Goal: Task Accomplishment & Management: Manage account settings

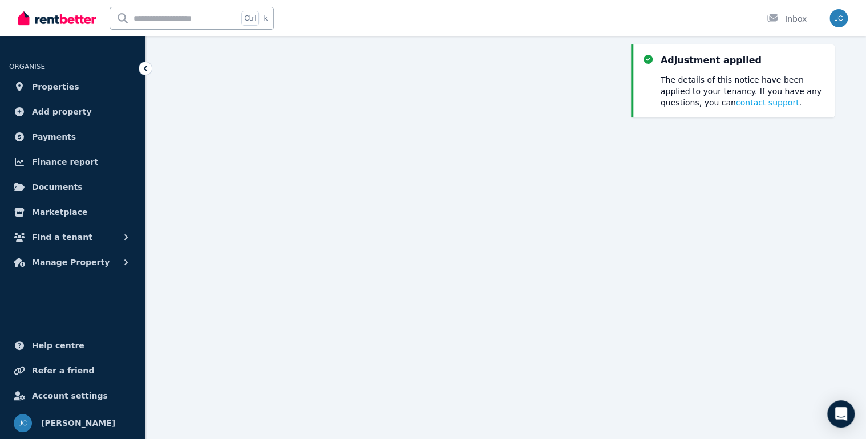
scroll to position [125, 0]
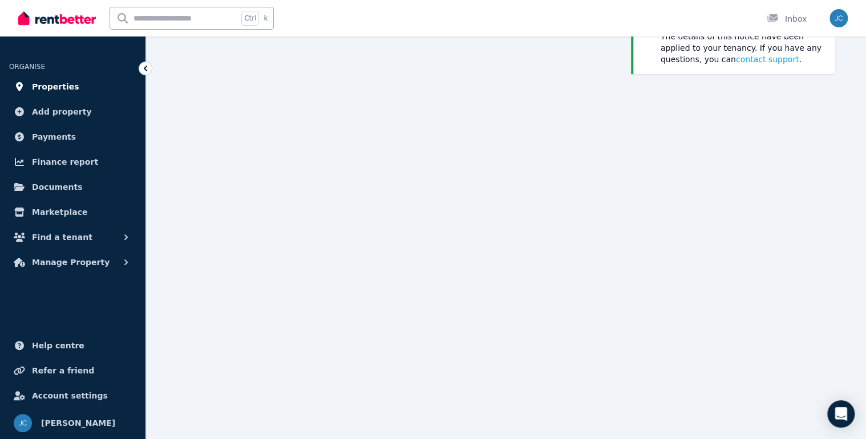
click at [60, 83] on span "Properties" at bounding box center [55, 87] width 47 height 14
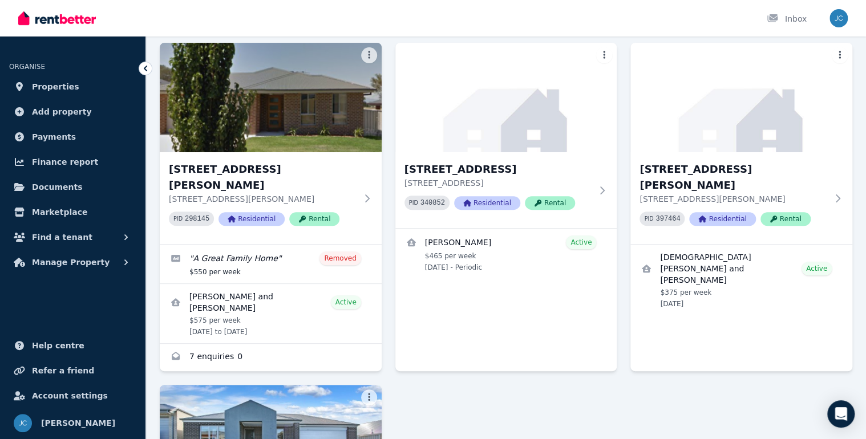
scroll to position [46, 0]
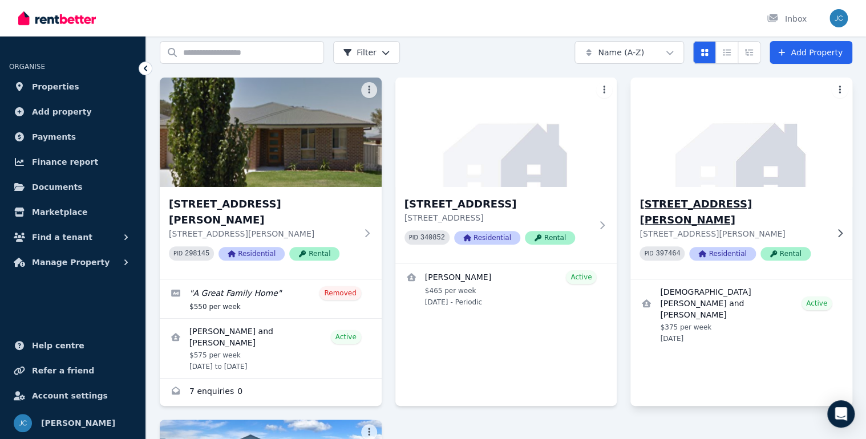
click at [711, 177] on img at bounding box center [741, 132] width 233 height 115
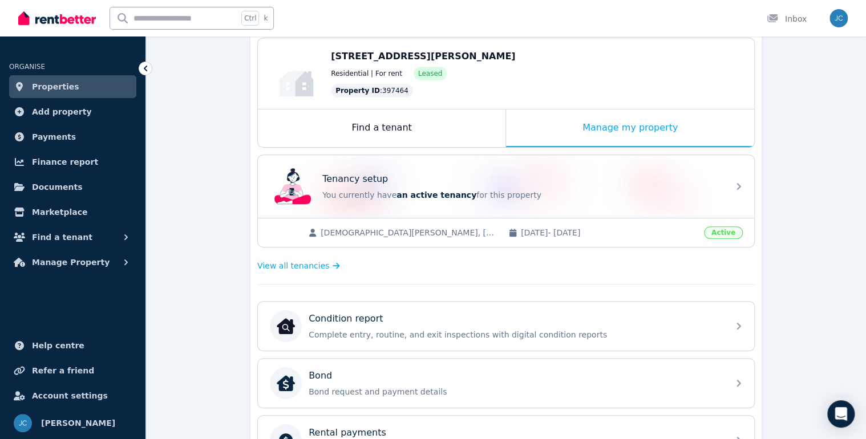
scroll to position [182, 0]
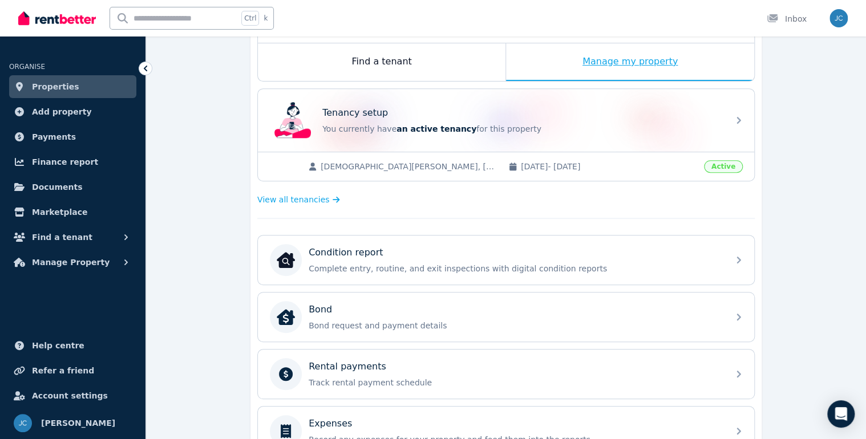
click at [641, 62] on div "Manage my property" at bounding box center [630, 62] width 248 height 38
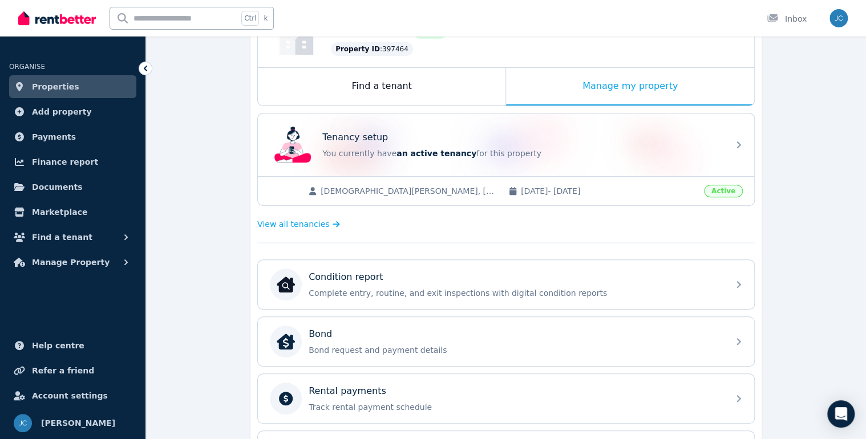
scroll to position [91, 0]
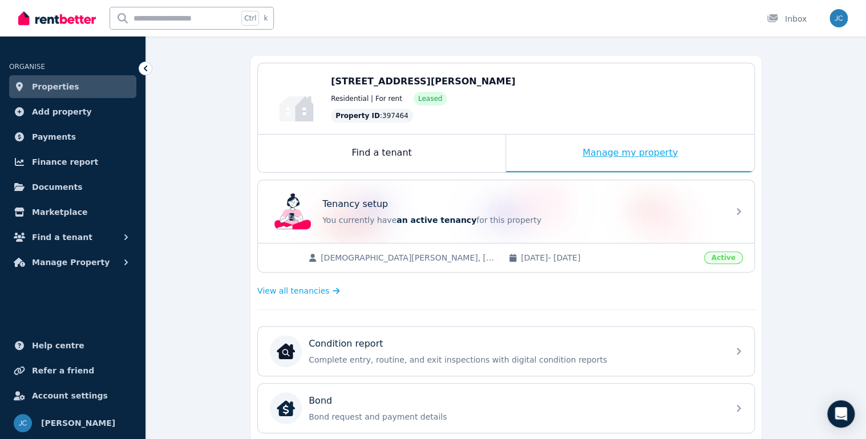
click at [655, 151] on div "Manage my property" at bounding box center [630, 154] width 248 height 38
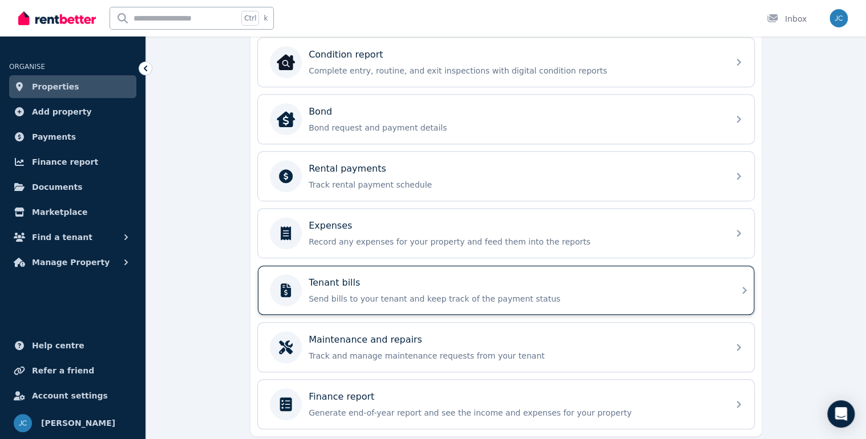
scroll to position [325, 0]
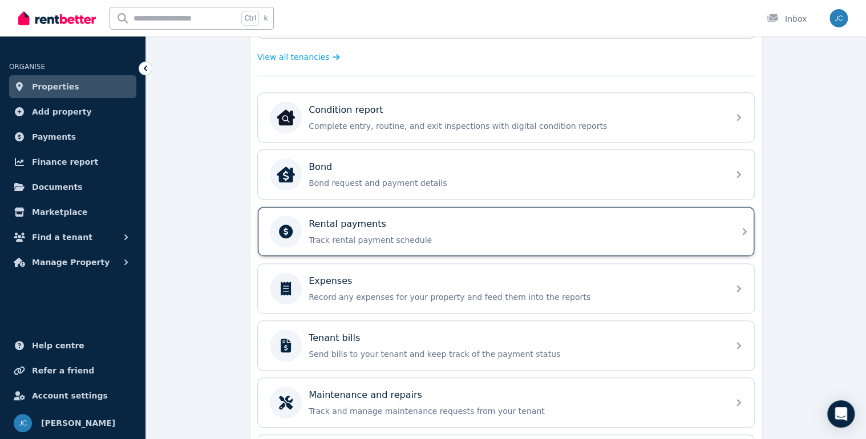
click at [362, 219] on p "Rental payments" at bounding box center [347, 224] width 78 height 14
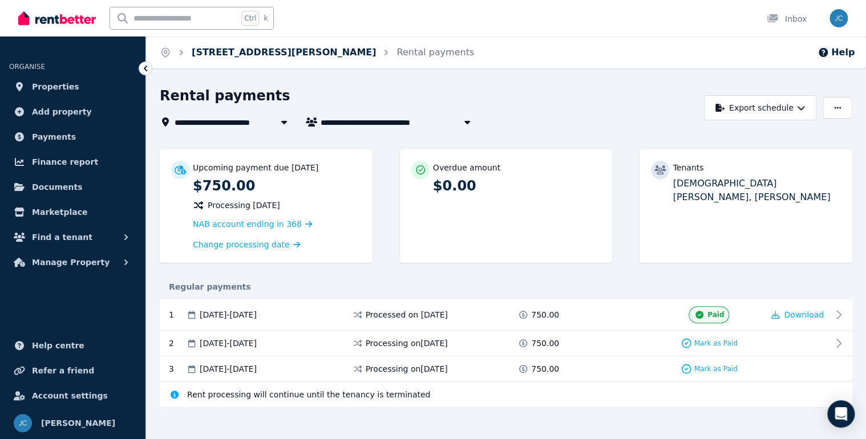
click at [243, 52] on link "[STREET_ADDRESS][PERSON_NAME]" at bounding box center [284, 52] width 184 height 11
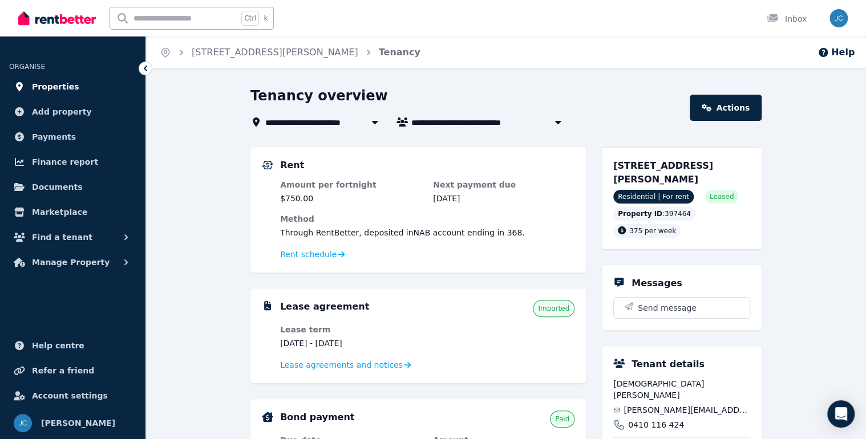
click at [54, 86] on span "Properties" at bounding box center [55, 87] width 47 height 14
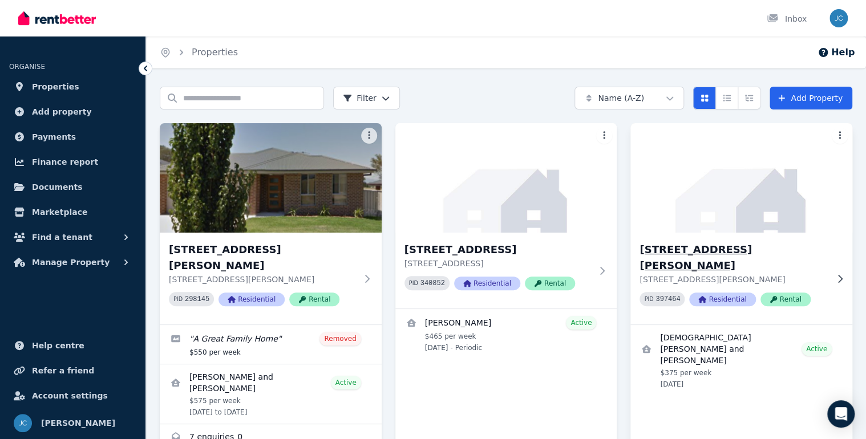
click at [713, 218] on img at bounding box center [741, 177] width 233 height 115
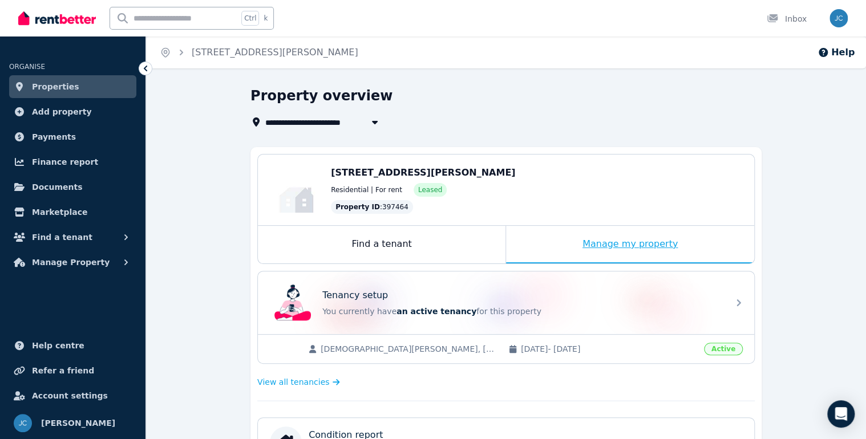
click at [592, 242] on div "Manage my property" at bounding box center [630, 245] width 248 height 38
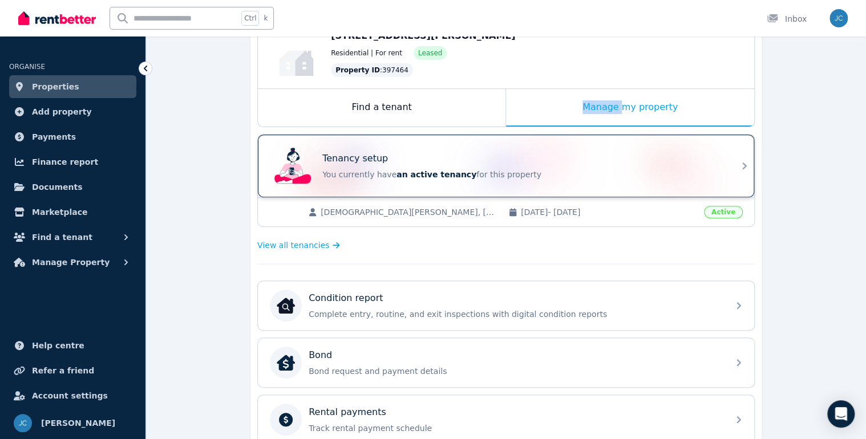
scroll to position [137, 0]
click at [362, 164] on p "Tenancy setup" at bounding box center [355, 159] width 66 height 14
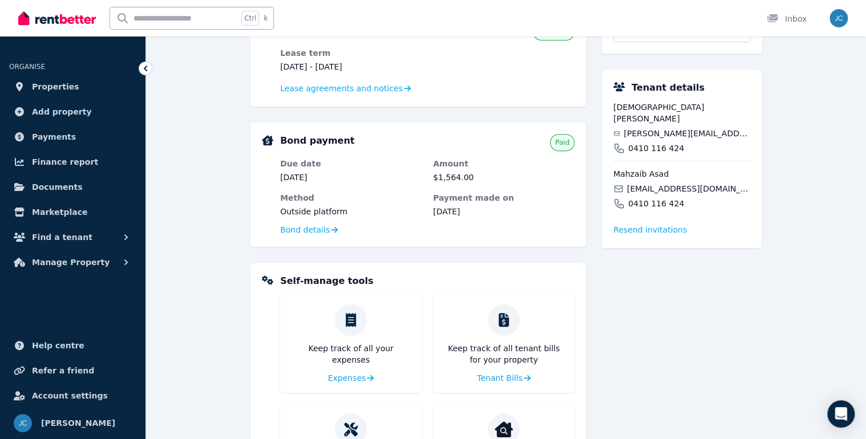
scroll to position [383, 0]
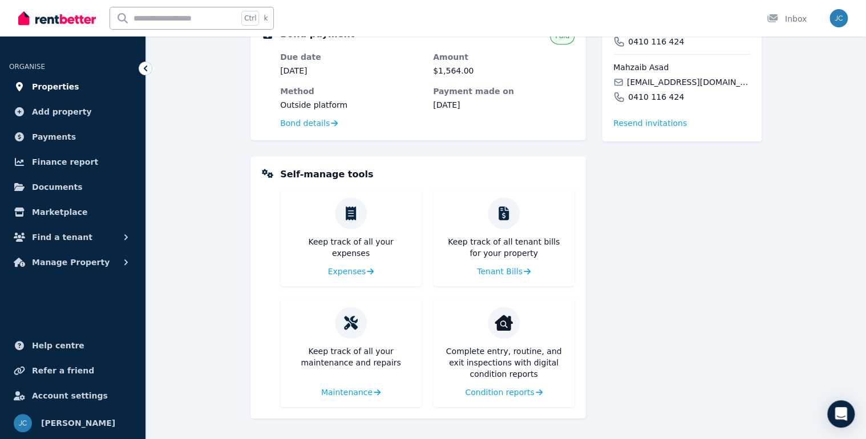
click at [63, 86] on span "Properties" at bounding box center [55, 87] width 47 height 14
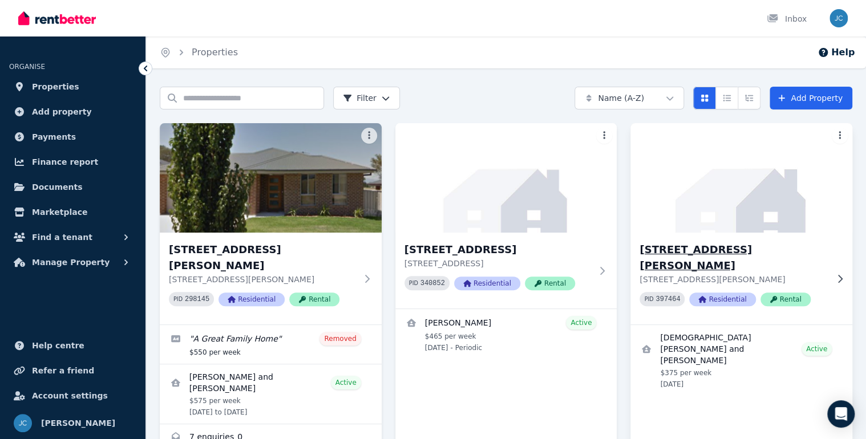
click at [693, 189] on img at bounding box center [741, 177] width 233 height 115
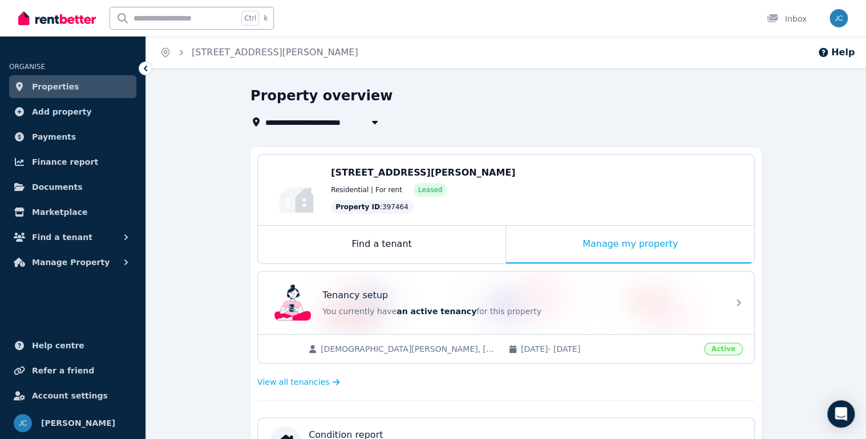
click at [424, 192] on span "Leased" at bounding box center [430, 189] width 24 height 9
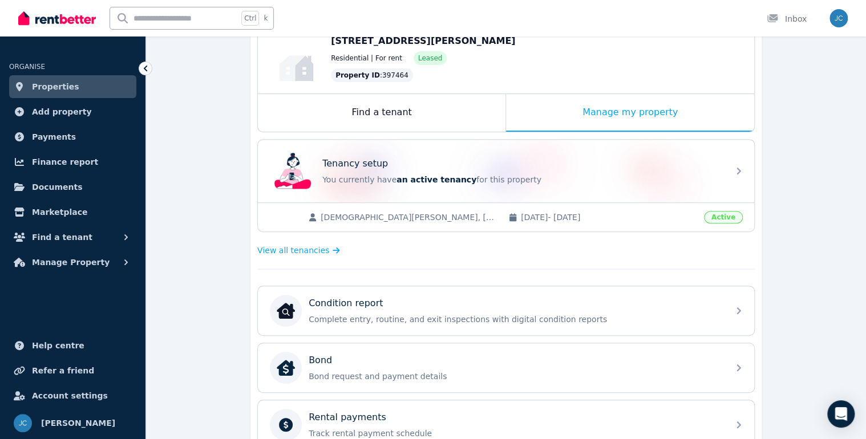
scroll to position [182, 0]
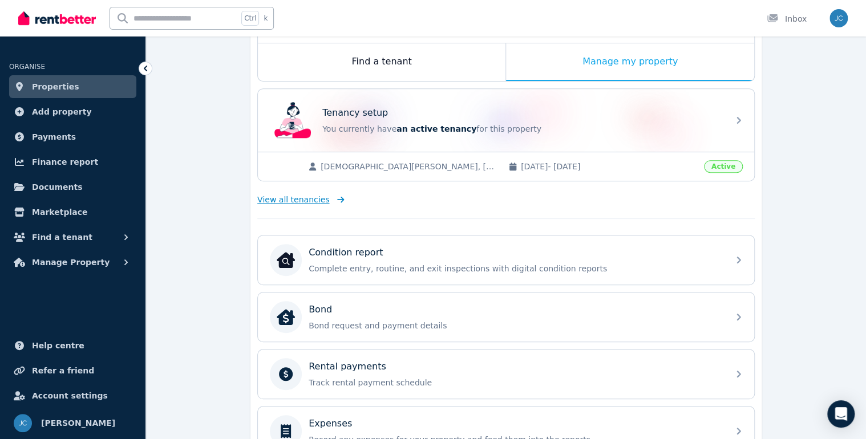
click at [320, 198] on link "View all tenancies" at bounding box center [300, 199] width 87 height 11
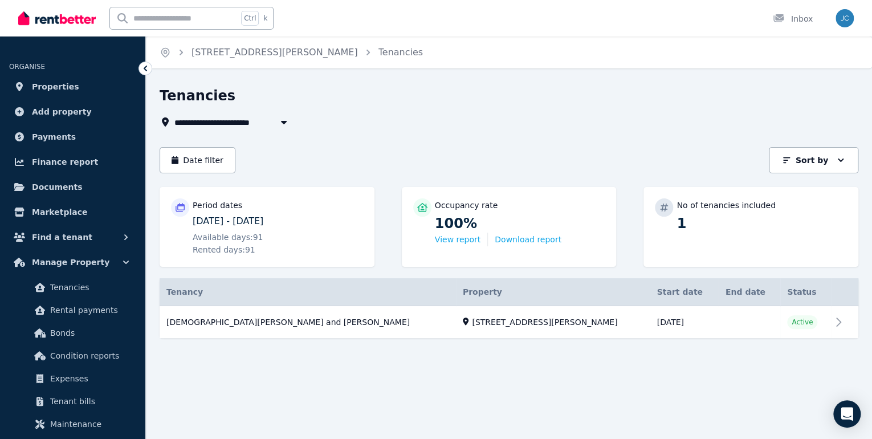
click at [269, 119] on span "[STREET_ADDRESS][PERSON_NAME]" at bounding box center [257, 122] width 166 height 14
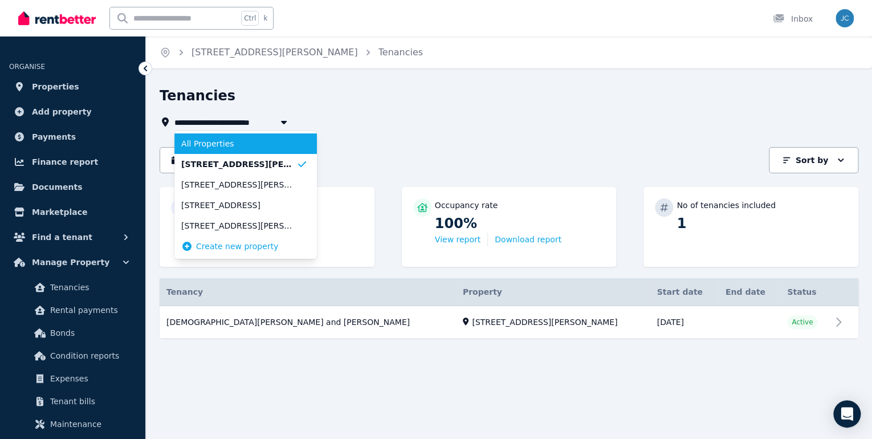
click at [249, 143] on span "All Properties" at bounding box center [238, 143] width 115 height 11
type input "**********"
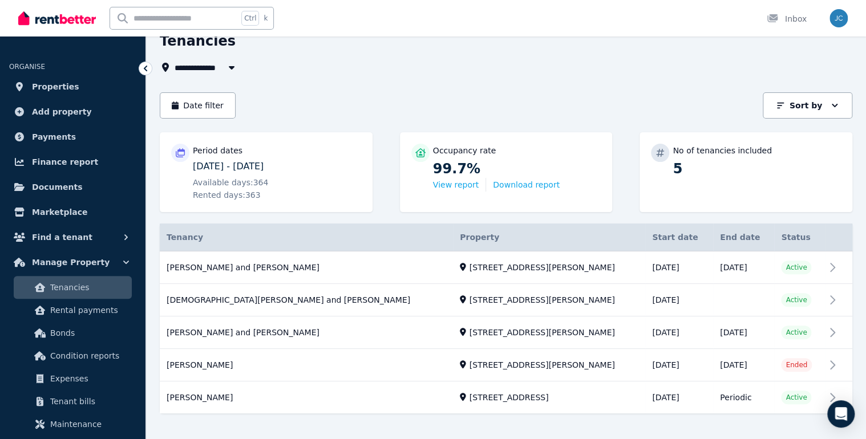
scroll to position [70, 0]
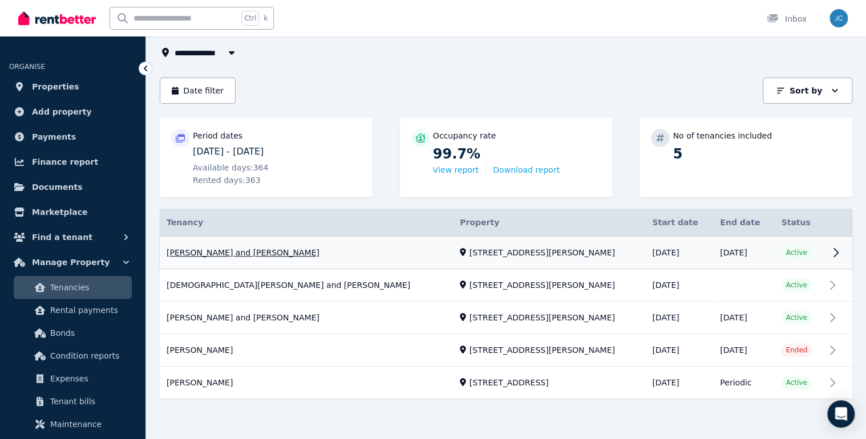
click at [255, 252] on link "View property details" at bounding box center [506, 253] width 692 height 33
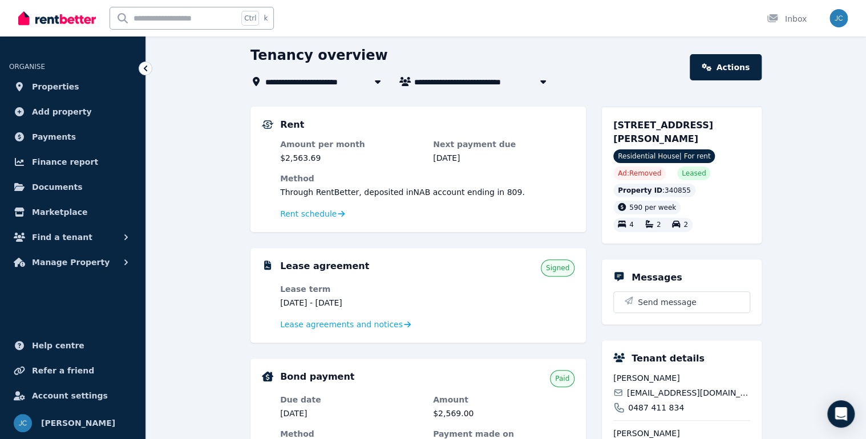
scroll to position [18, 0]
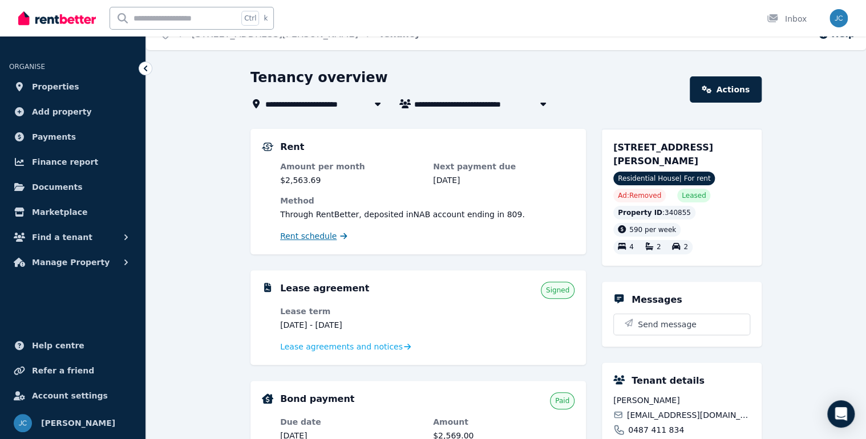
click at [327, 237] on span "Rent schedule" at bounding box center [308, 235] width 56 height 11
